Goal: Task Accomplishment & Management: Manage account settings

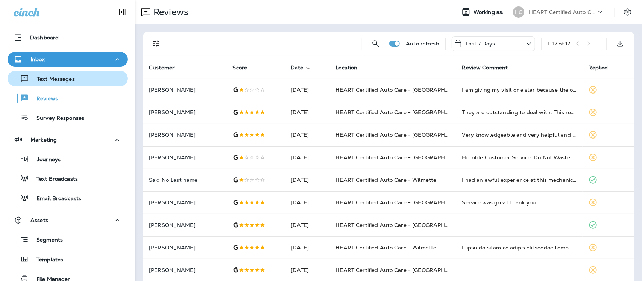
click at [60, 77] on p "Text Messages" at bounding box center [51, 79] width 45 height 7
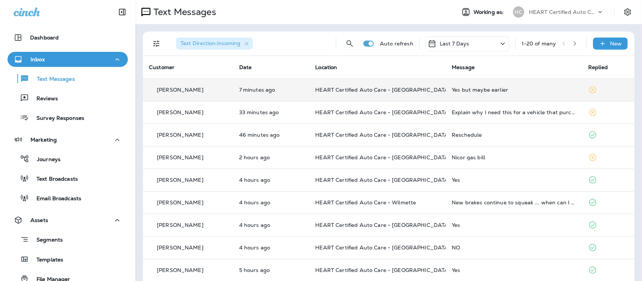
click at [482, 92] on div "Yes but maybe earlier" at bounding box center [513, 90] width 124 height 6
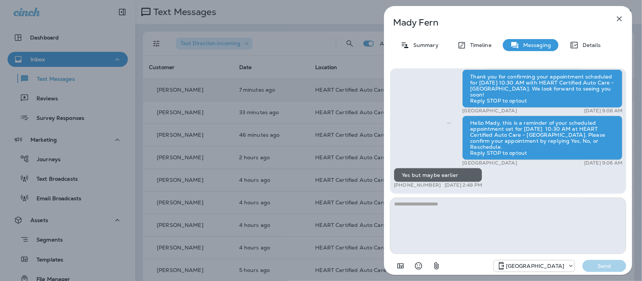
click at [618, 17] on icon "button" at bounding box center [619, 18] width 9 height 9
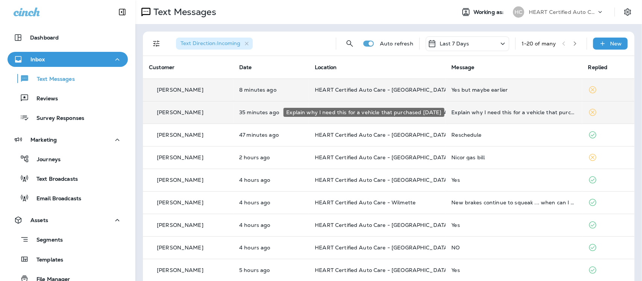
click at [494, 113] on div "Explain why I need this for a vehicle that purchased [DATE]" at bounding box center [513, 112] width 124 height 6
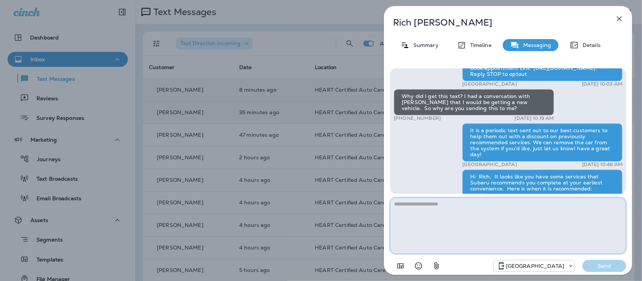
scroll to position [-610, 0]
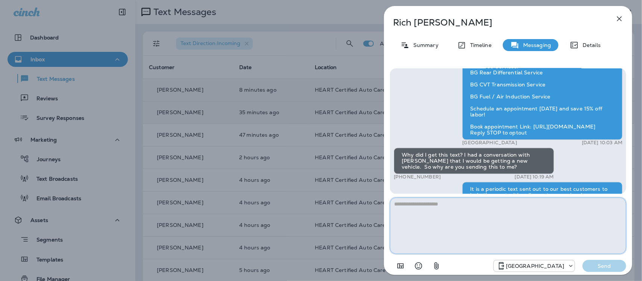
drag, startPoint x: 435, startPoint y: 219, endPoint x: 438, endPoint y: 215, distance: 4.8
click at [435, 218] on textarea at bounding box center [508, 226] width 236 height 56
type textarea "**********"
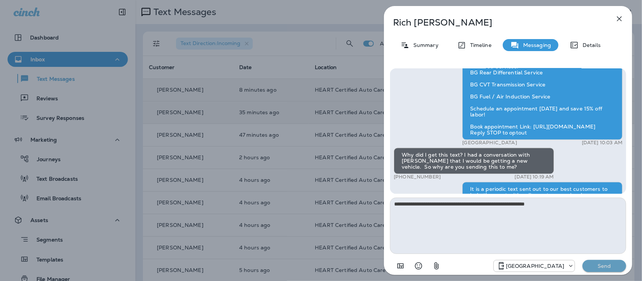
click at [603, 270] on p "Send" at bounding box center [604, 266] width 32 height 7
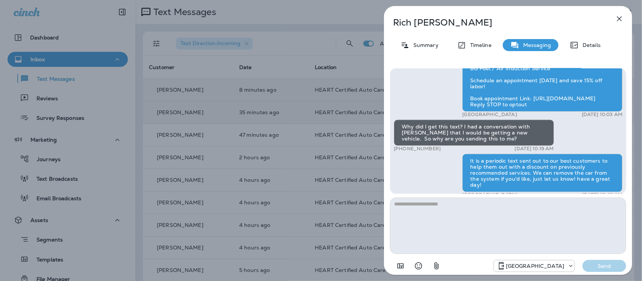
click at [619, 15] on icon "button" at bounding box center [619, 18] width 9 height 9
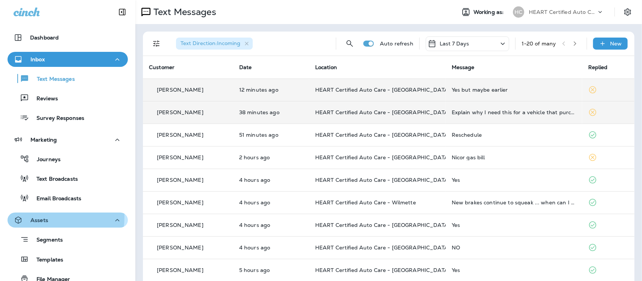
click at [38, 217] on p "Assets" at bounding box center [39, 220] width 18 height 6
click at [37, 217] on p "Assets" at bounding box center [39, 220] width 18 height 6
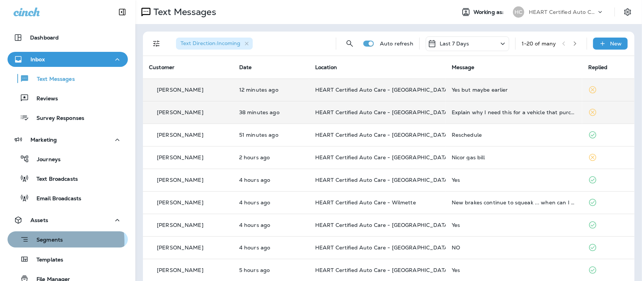
click at [52, 241] on p "Segments" at bounding box center [46, 241] width 34 height 8
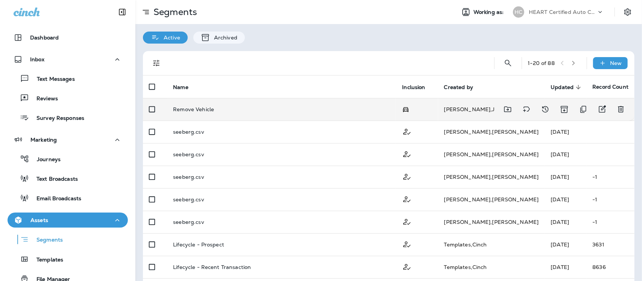
click at [192, 106] on p "Remove Vehicle" at bounding box center [193, 109] width 41 height 6
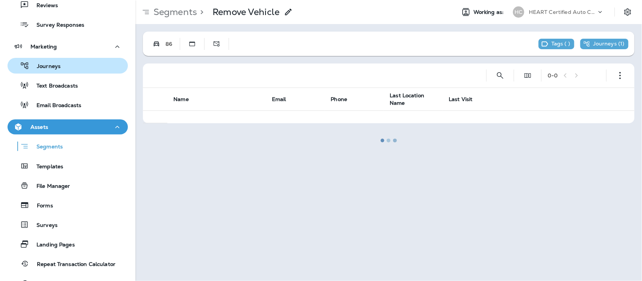
scroll to position [94, 0]
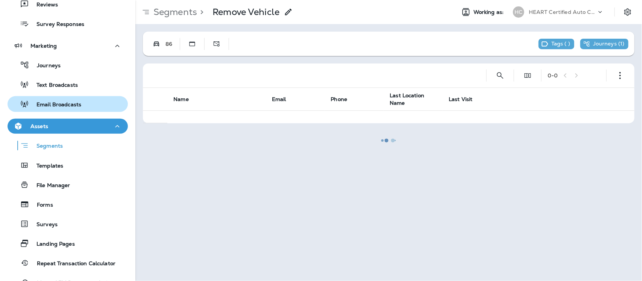
click at [42, 104] on p "Email Broadcasts" at bounding box center [55, 104] width 52 height 7
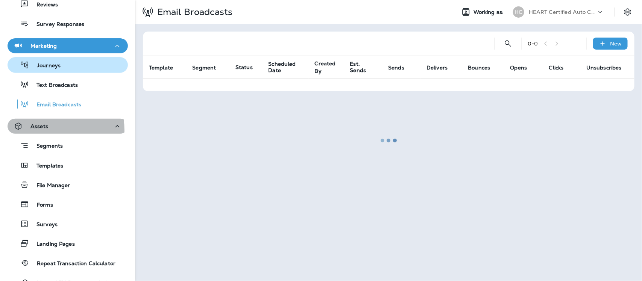
click at [36, 130] on div "Assets" at bounding box center [31, 126] width 35 height 9
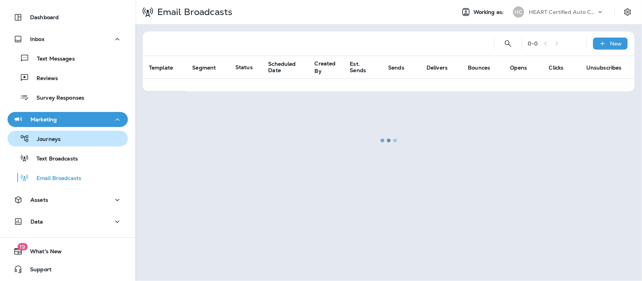
scroll to position [20, 0]
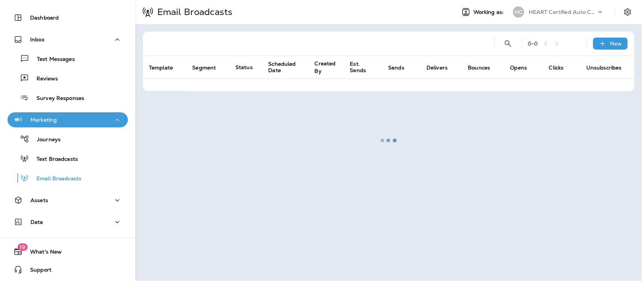
click at [55, 117] on p "Marketing" at bounding box center [43, 120] width 26 height 6
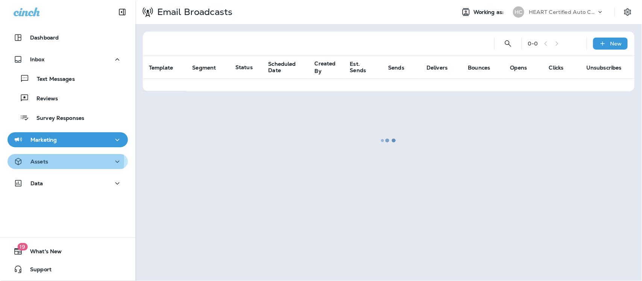
click at [42, 161] on p "Assets" at bounding box center [39, 162] width 18 height 6
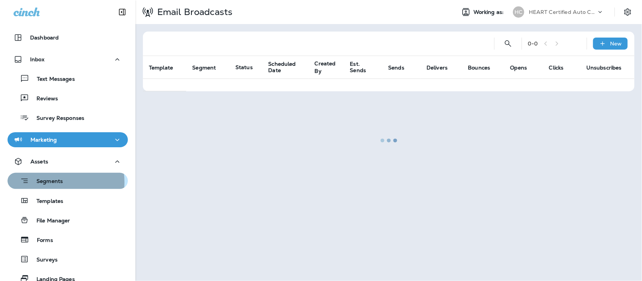
click at [47, 182] on p "Segments" at bounding box center [46, 182] width 34 height 8
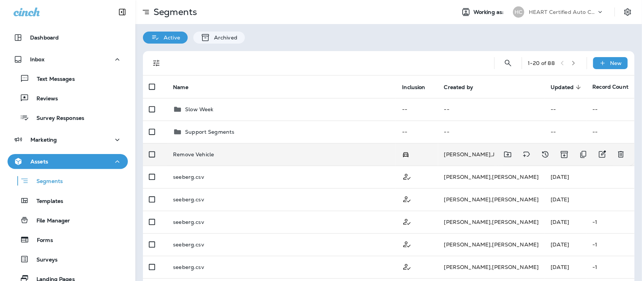
click at [204, 158] on td "Remove Vehicle" at bounding box center [281, 154] width 229 height 23
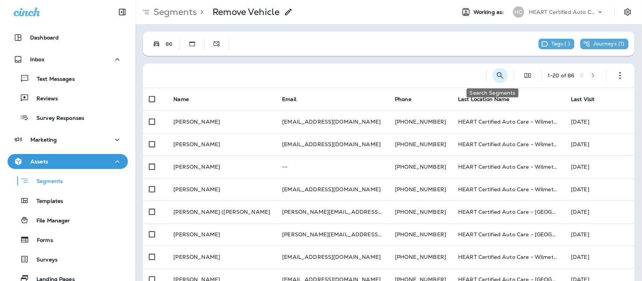
click at [495, 74] on icon "Search Segments" at bounding box center [499, 75] width 9 height 9
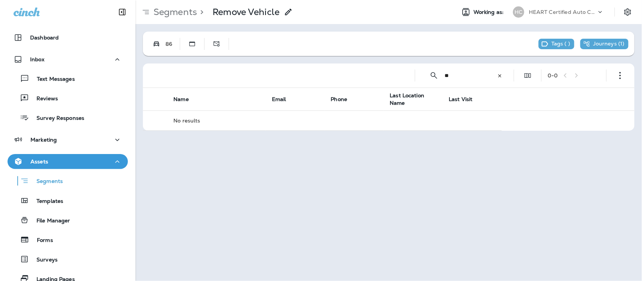
type input "*"
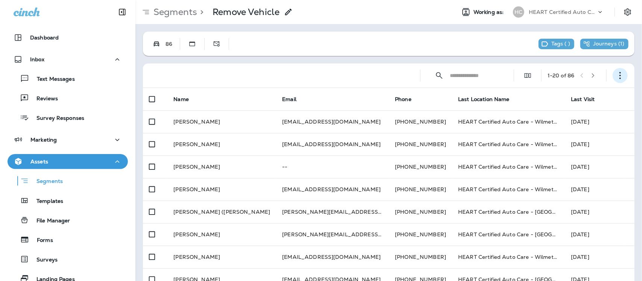
click at [616, 73] on icon "button" at bounding box center [620, 76] width 8 height 8
click at [573, 94] on p "Edit Segment" at bounding box center [563, 95] width 39 height 6
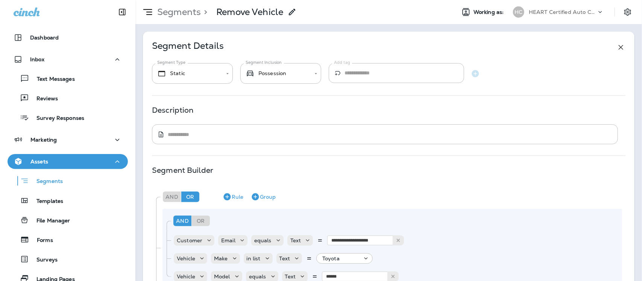
type input "**********"
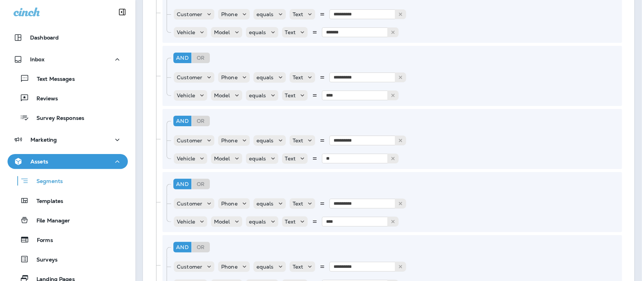
scroll to position [6640, 0]
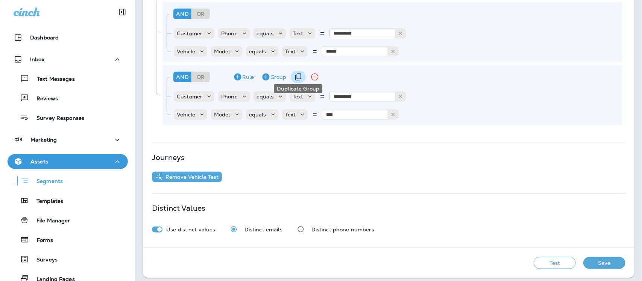
click at [298, 73] on icon "Duplicate Group" at bounding box center [298, 77] width 9 height 9
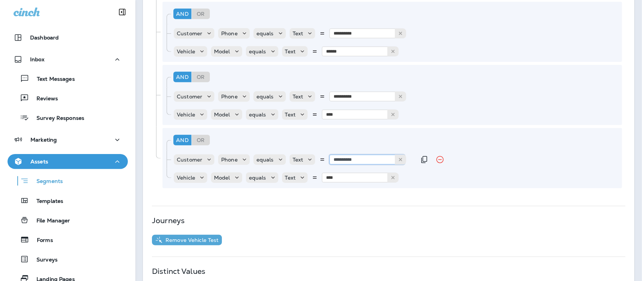
click at [373, 155] on input "**********" at bounding box center [366, 160] width 75 height 10
type input "**********"
click at [354, 162] on div "**********" at bounding box center [294, 159] width 243 height 15
click at [363, 176] on input "****" at bounding box center [359, 178] width 75 height 10
type input "*"
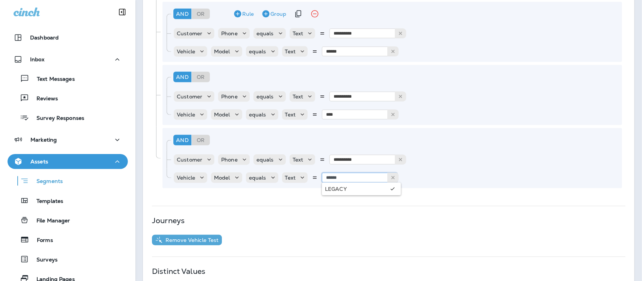
type input "******"
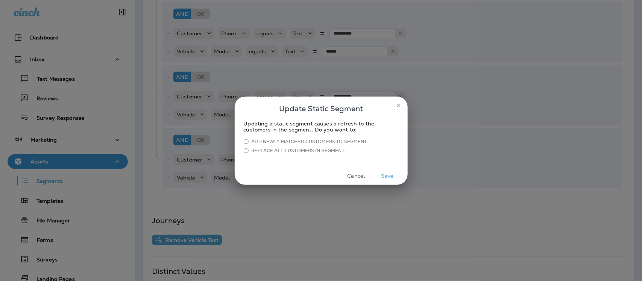
click at [256, 145] on div "Add newly matched customers to segment. Replace all customers in segment." at bounding box center [321, 146] width 155 height 15
click at [385, 177] on button "Save" at bounding box center [387, 176] width 28 height 12
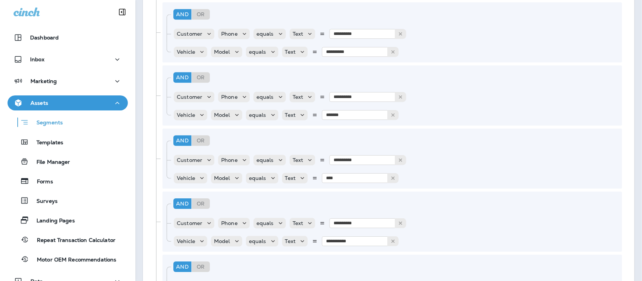
scroll to position [6703, 0]
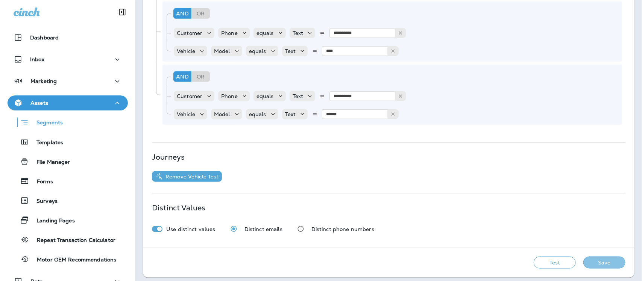
click at [589, 257] on button "Save" at bounding box center [604, 263] width 42 height 12
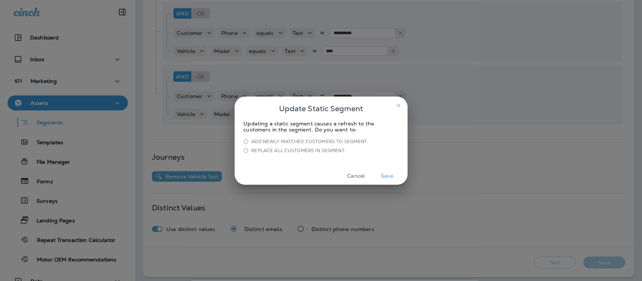
click at [245, 138] on div "Updating a static segment causes a refresh to the customers in the segment. Do …" at bounding box center [321, 144] width 173 height 47
click at [390, 172] on button "Save" at bounding box center [387, 176] width 28 height 12
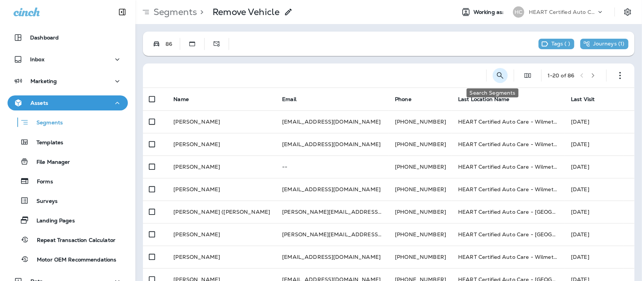
click at [495, 78] on icon "Search Segments" at bounding box center [499, 75] width 9 height 9
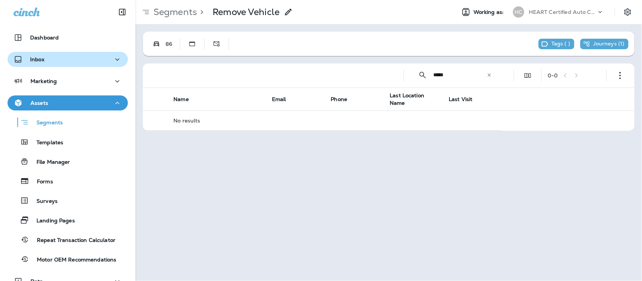
type input "****"
click at [51, 60] on div "Inbox" at bounding box center [68, 59] width 108 height 9
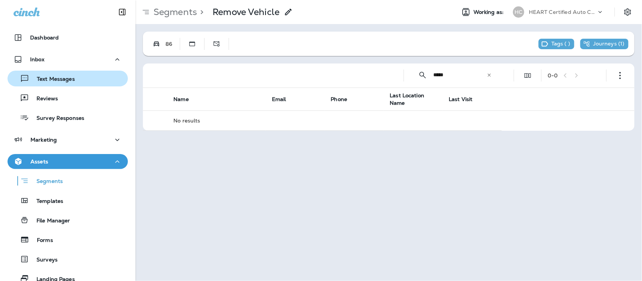
click at [56, 79] on p "Text Messages" at bounding box center [51, 79] width 45 height 7
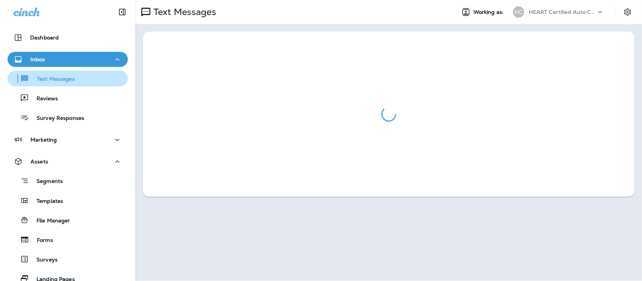
click at [42, 77] on p "Text Messages" at bounding box center [51, 79] width 45 height 7
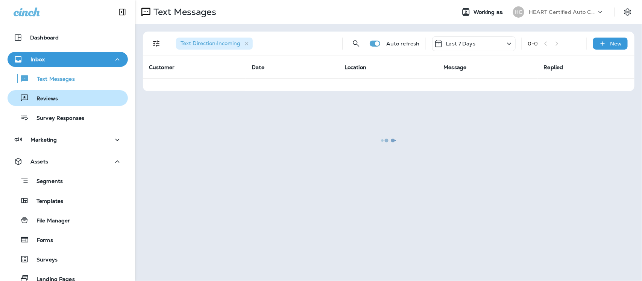
click at [51, 98] on p "Reviews" at bounding box center [43, 98] width 29 height 7
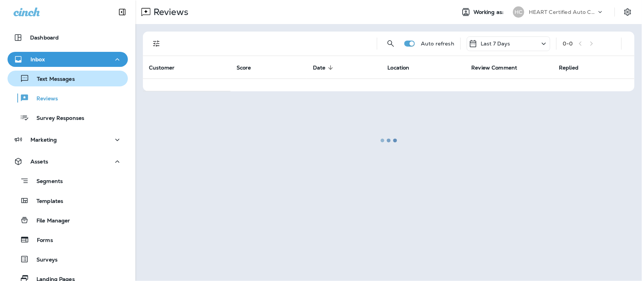
click at [53, 79] on p "Text Messages" at bounding box center [51, 79] width 45 height 7
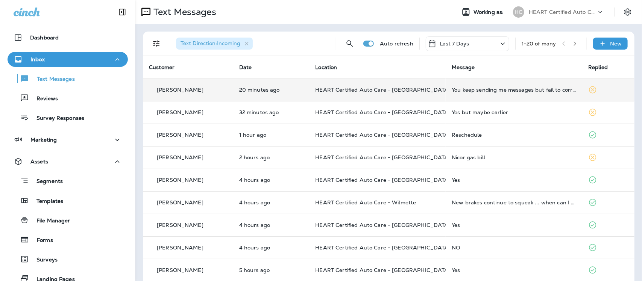
click at [491, 93] on td "You keep sending me messages but fail to correct your system. Can you call tech…" at bounding box center [513, 90] width 136 height 23
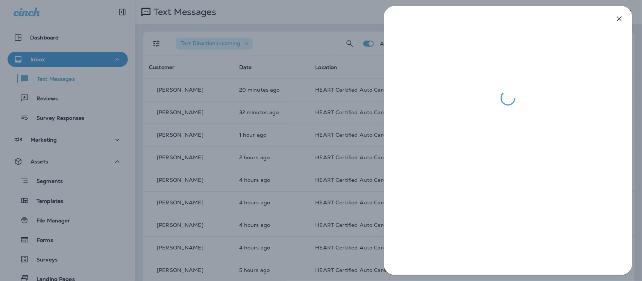
click at [620, 19] on icon "button" at bounding box center [619, 18] width 9 height 9
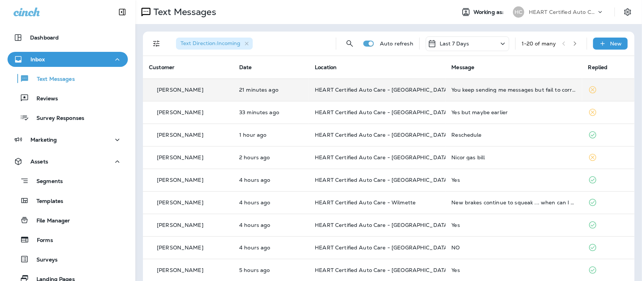
click at [482, 91] on div "You keep sending me messages but fail to correct your system. Can you call tech…" at bounding box center [513, 90] width 124 height 6
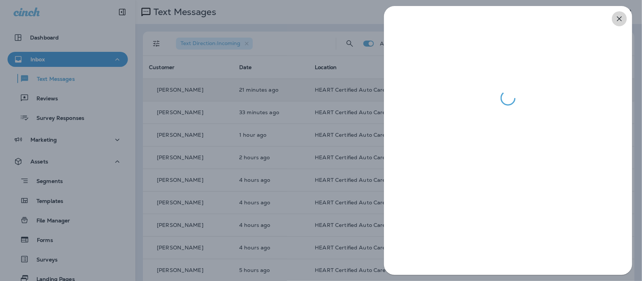
click at [617, 19] on icon "button" at bounding box center [619, 18] width 9 height 9
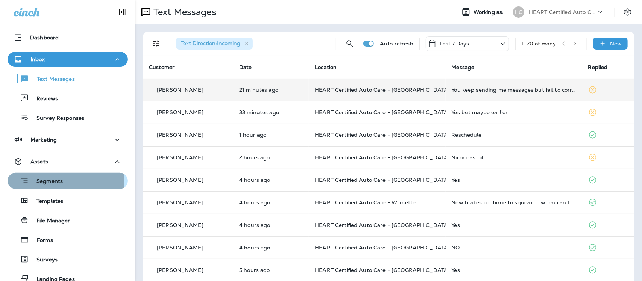
click at [57, 180] on p "Segments" at bounding box center [46, 182] width 34 height 8
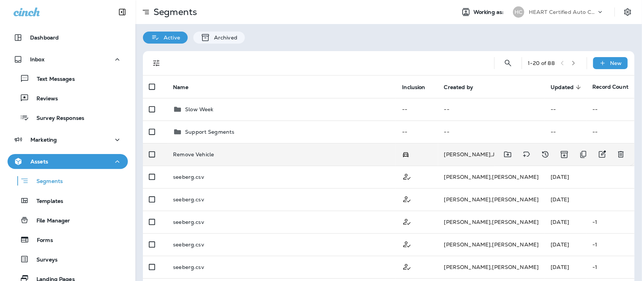
click at [195, 153] on p "Remove Vehicle" at bounding box center [193, 154] width 41 height 6
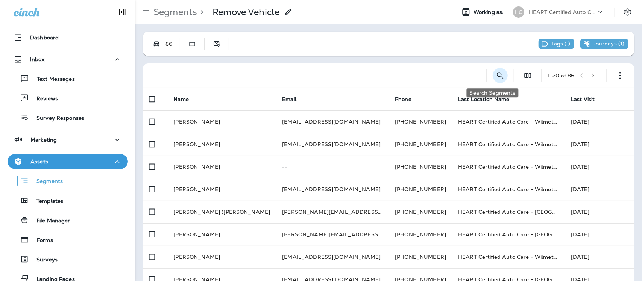
click at [495, 74] on icon "Search Segments" at bounding box center [499, 75] width 9 height 9
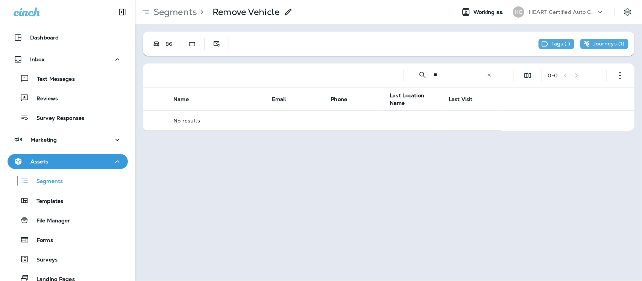
type input "*"
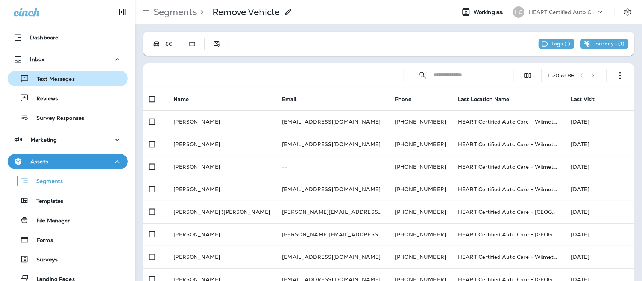
click at [62, 76] on p "Text Messages" at bounding box center [51, 79] width 45 height 7
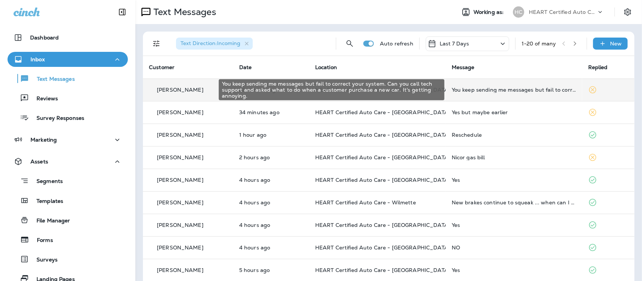
click at [527, 91] on div "You keep sending me messages but fail to correct your system. Can you call tech…" at bounding box center [513, 90] width 124 height 6
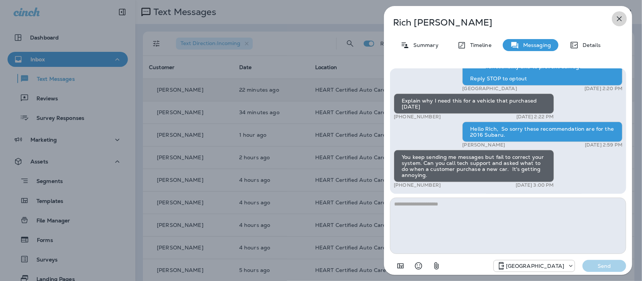
click at [620, 19] on icon "button" at bounding box center [619, 18] width 9 height 9
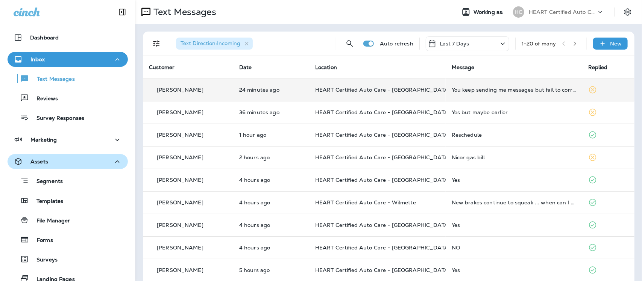
click at [44, 161] on p "Assets" at bounding box center [39, 162] width 18 height 6
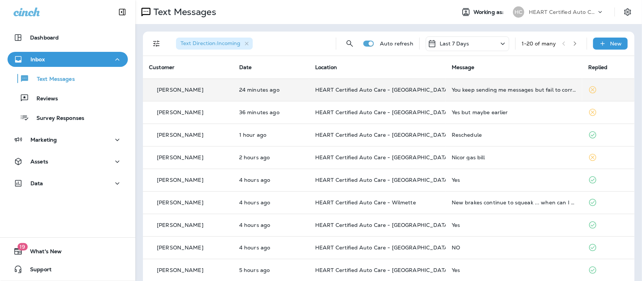
click at [52, 153] on div "Dashboard Inbox Text Messages Reviews Survey Responses Marketing Assets Data" at bounding box center [67, 112] width 135 height 179
click at [48, 161] on div "Assets" at bounding box center [68, 161] width 108 height 9
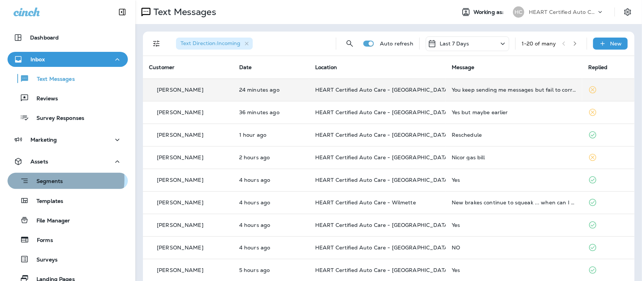
click at [55, 179] on p "Segments" at bounding box center [46, 182] width 34 height 8
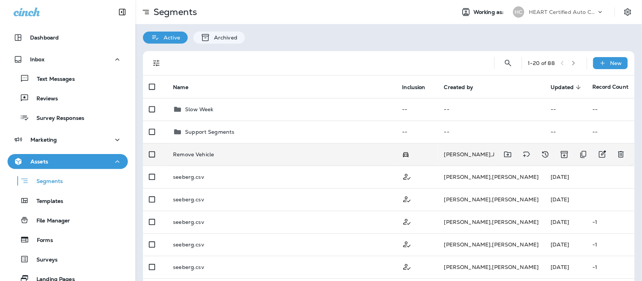
click at [200, 155] on p "Remove Vehicle" at bounding box center [193, 154] width 41 height 6
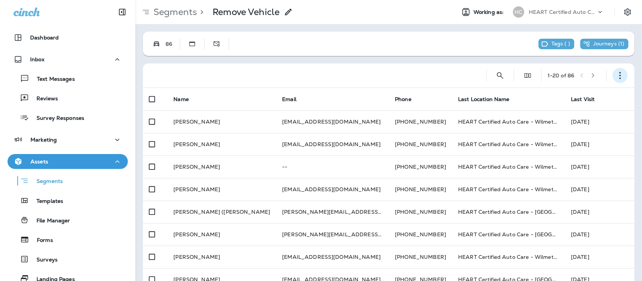
click at [616, 77] on icon "button" at bounding box center [620, 76] width 8 height 8
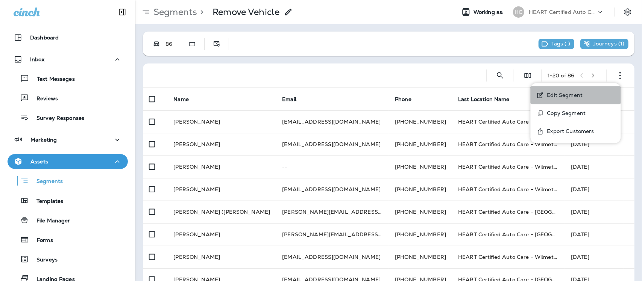
click at [555, 96] on p "Edit Segment" at bounding box center [563, 95] width 39 height 6
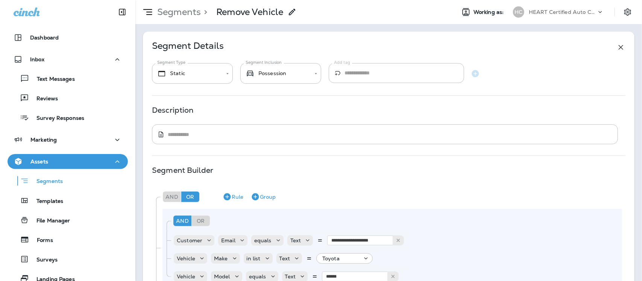
type input "**********"
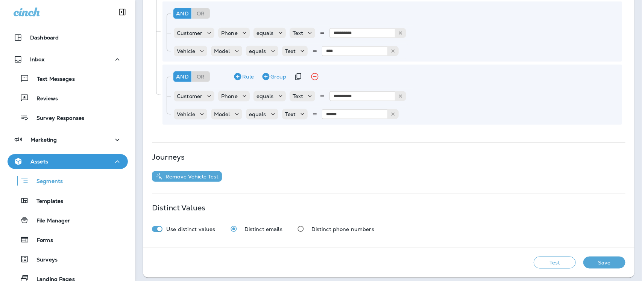
click at [297, 72] on icon "Duplicate Group" at bounding box center [298, 76] width 9 height 9
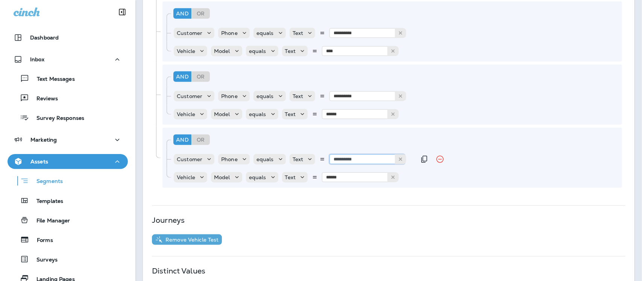
click at [368, 156] on input "**********" at bounding box center [366, 160] width 75 height 10
click at [371, 166] on div "**********" at bounding box center [391, 158] width 459 height 60
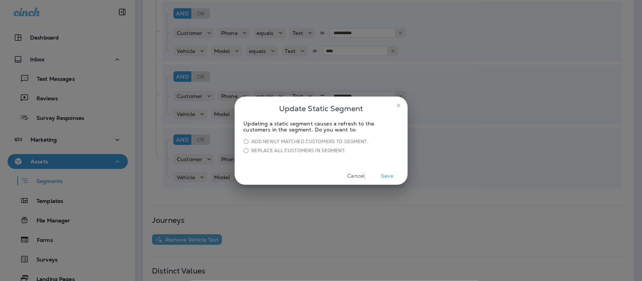
click at [388, 175] on button "Save" at bounding box center [387, 176] width 28 height 12
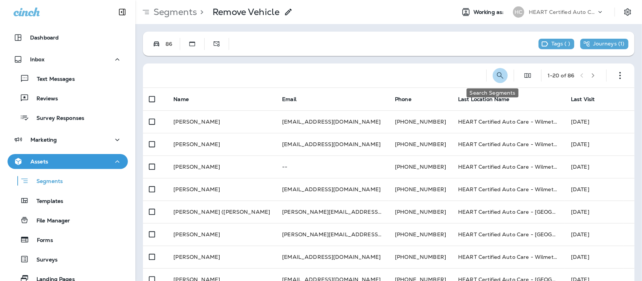
drag, startPoint x: 494, startPoint y: 73, endPoint x: 491, endPoint y: 77, distance: 5.9
click at [495, 77] on icon "Search Segments" at bounding box center [499, 75] width 9 height 9
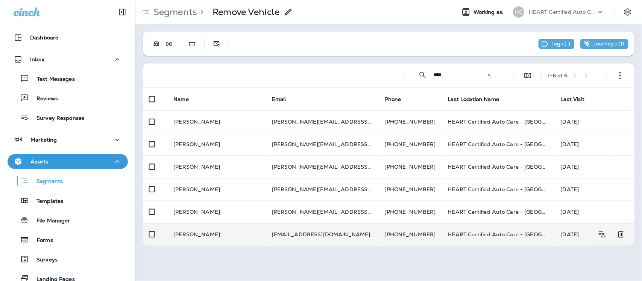
type input "****"
click at [183, 233] on td "[PERSON_NAME]" at bounding box center [216, 234] width 98 height 23
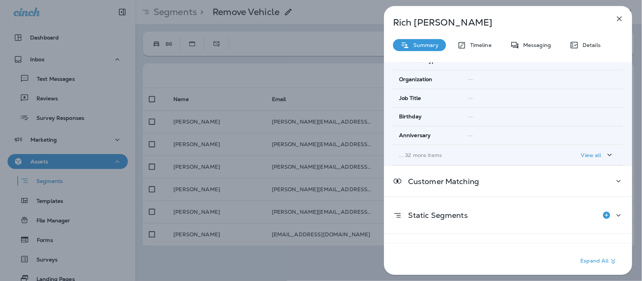
scroll to position [147, 0]
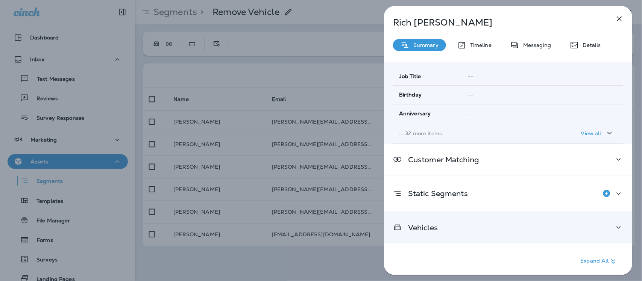
click at [427, 226] on p "Vehicles" at bounding box center [420, 228] width 36 height 6
click at [619, 19] on icon "button" at bounding box center [619, 19] width 5 height 5
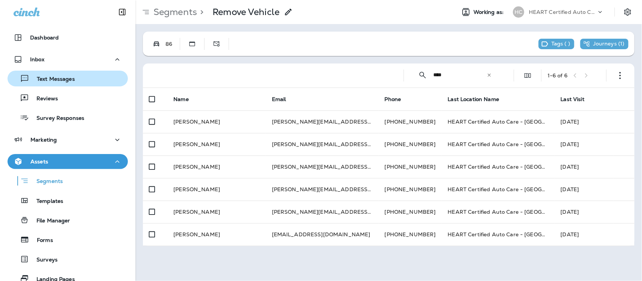
click at [42, 78] on p "Text Messages" at bounding box center [51, 79] width 45 height 7
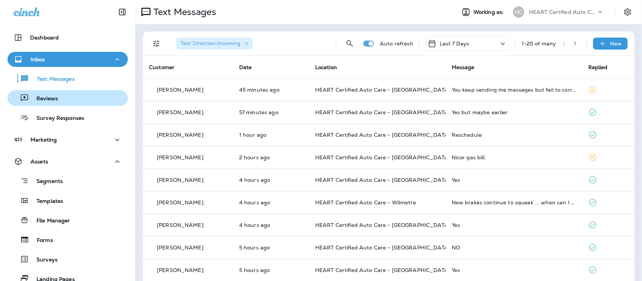
click at [46, 99] on p "Reviews" at bounding box center [43, 98] width 29 height 7
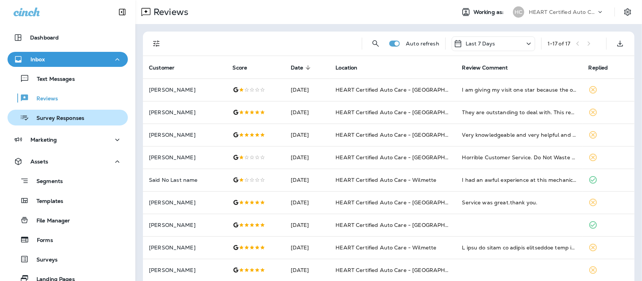
click at [52, 124] on button "Survey Responses" at bounding box center [68, 118] width 120 height 16
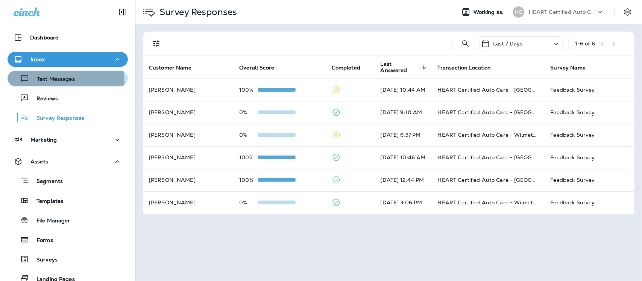
click at [47, 81] on p "Text Messages" at bounding box center [51, 79] width 45 height 7
